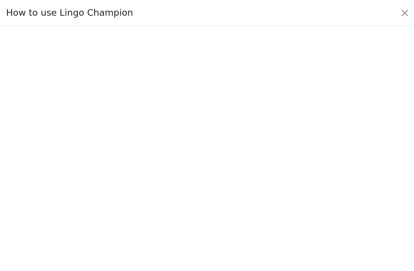
click at [404, 11] on button "Close" at bounding box center [405, 13] width 12 height 12
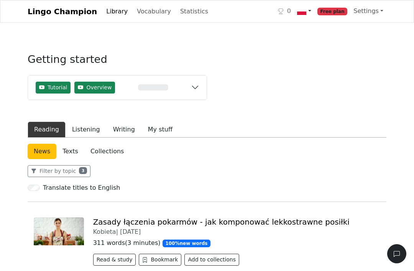
click at [307, 13] on img at bounding box center [301, 11] width 9 height 9
click at [327, 26] on link "Polish ← German" at bounding box center [335, 29] width 81 height 13
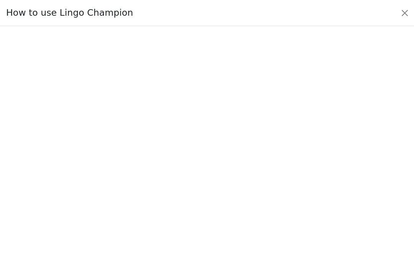
click at [408, 18] on button "Close" at bounding box center [405, 13] width 12 height 12
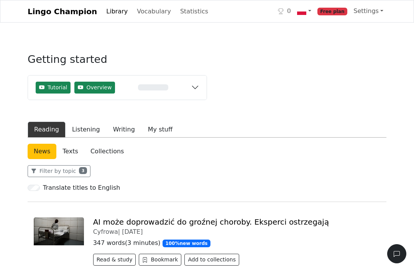
click at [143, 14] on link "Vocabulary" at bounding box center [154, 11] width 40 height 15
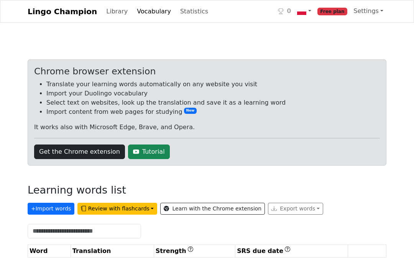
click at [53, 209] on button "+ Import words" at bounding box center [51, 209] width 47 height 12
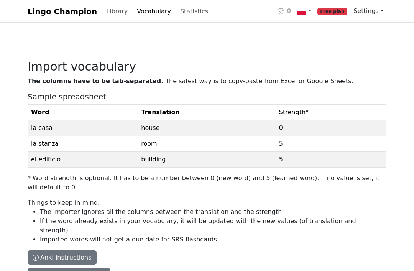
click at [378, 11] on link "Settings" at bounding box center [369, 10] width 36 height 15
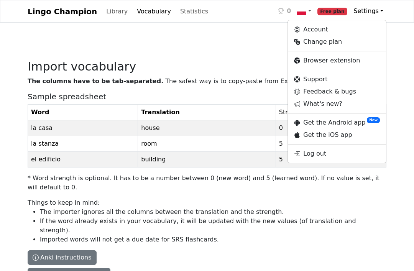
click at [362, 61] on link "Browser extension" at bounding box center [337, 60] width 98 height 12
